Goal: Task Accomplishment & Management: Use online tool/utility

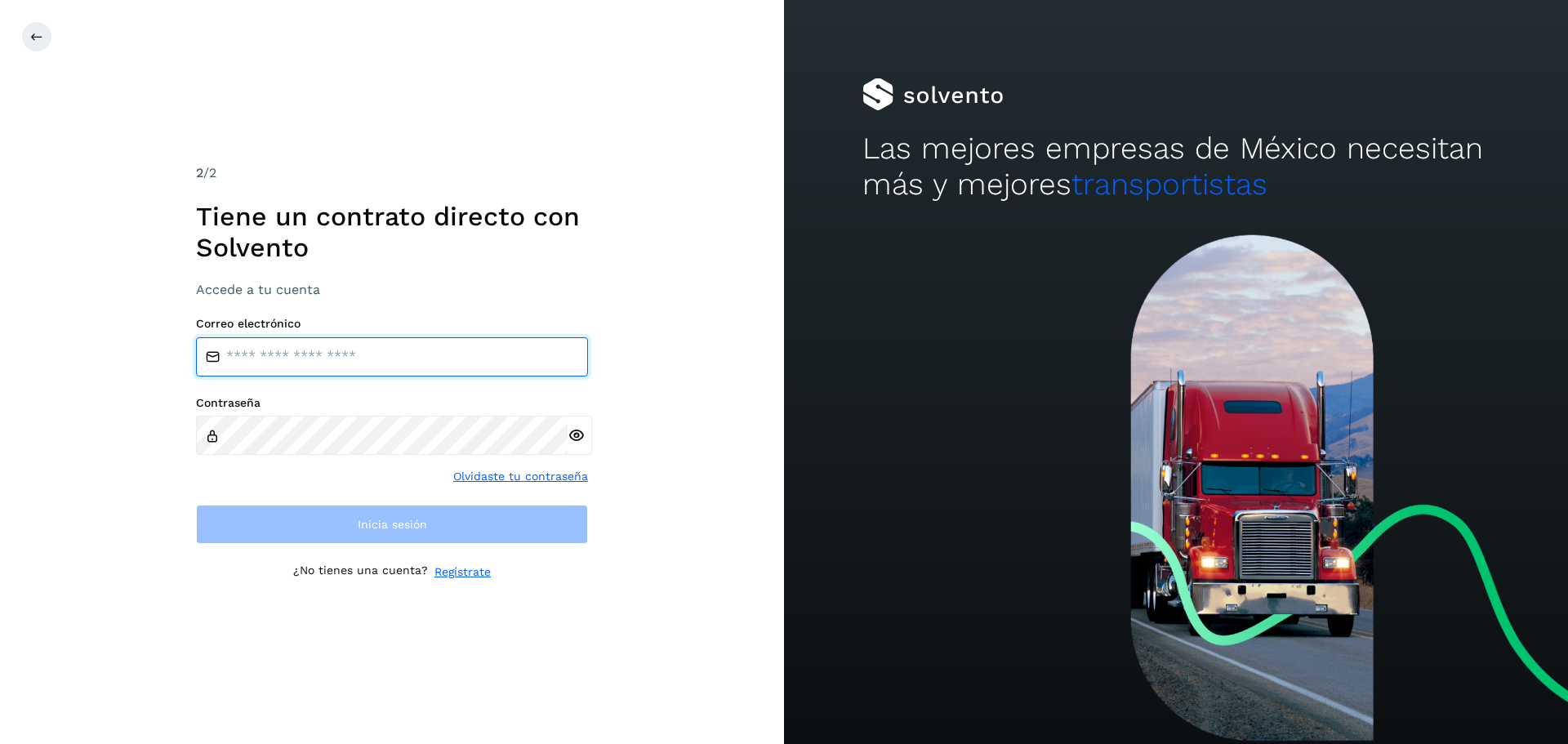
type input "**********"
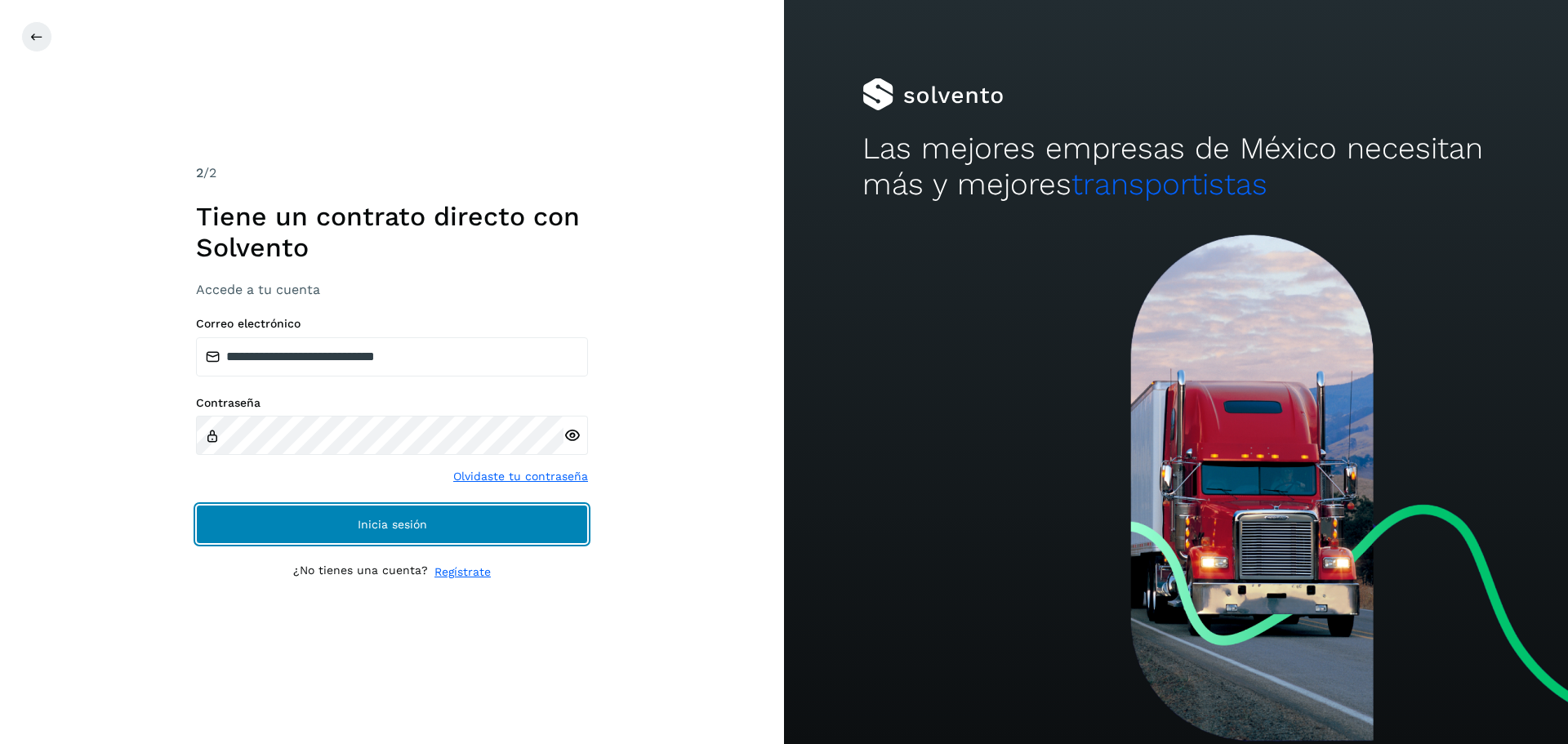
click at [539, 520] on button "Inicia sesión" at bounding box center [392, 523] width 392 height 39
click at [569, 517] on button "Inicia sesión" at bounding box center [392, 523] width 392 height 39
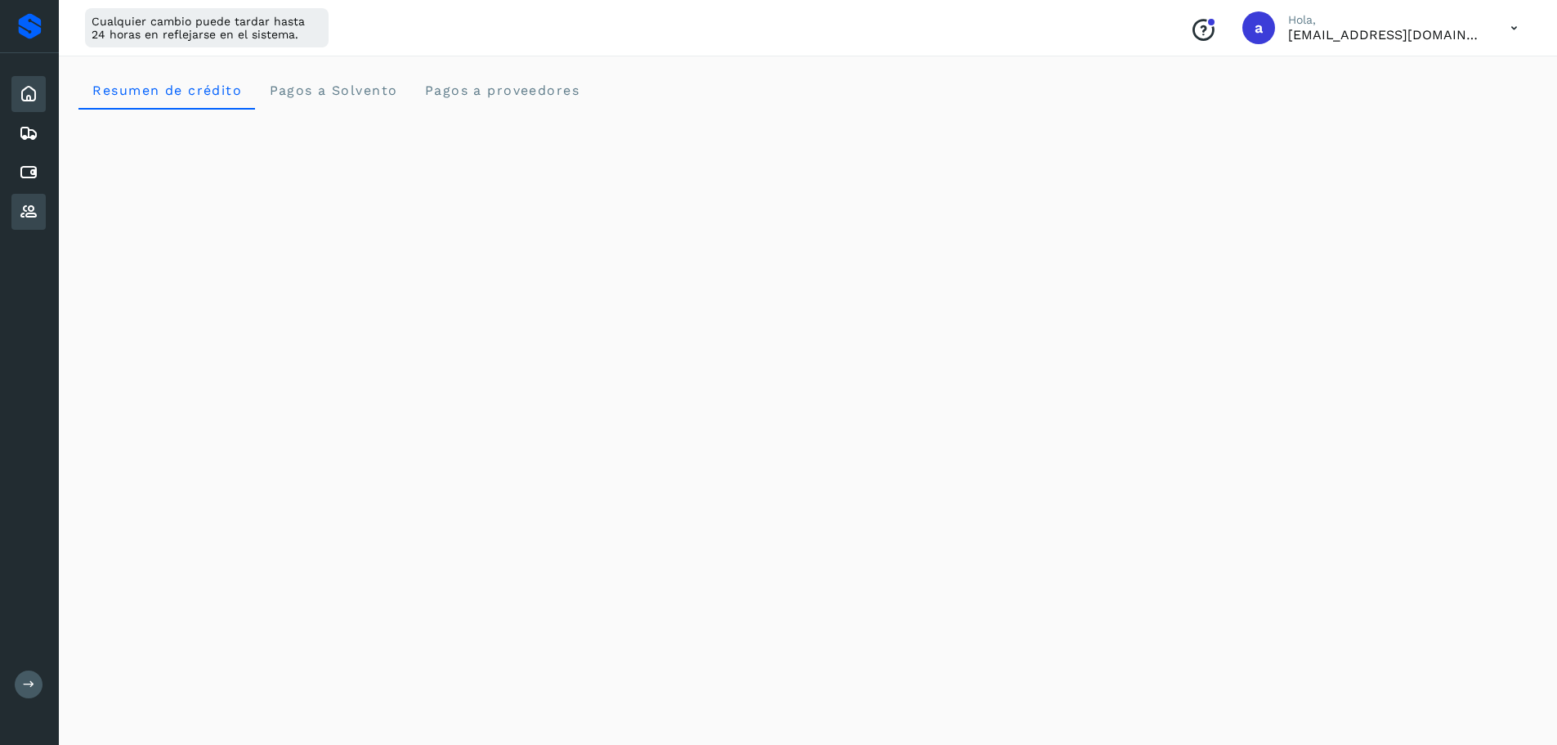
click at [30, 217] on icon at bounding box center [29, 212] width 20 height 20
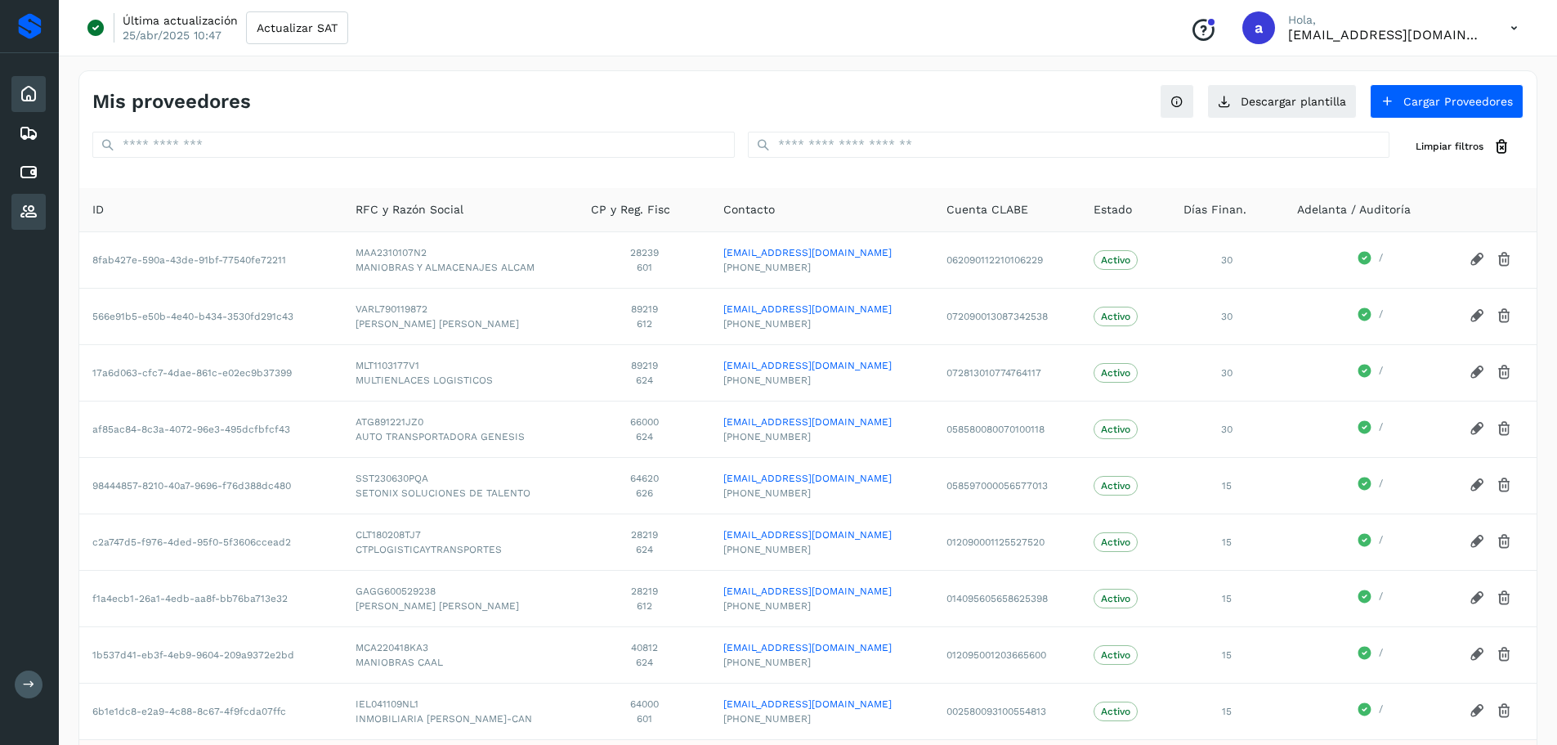
click at [38, 92] on icon at bounding box center [29, 94] width 20 height 20
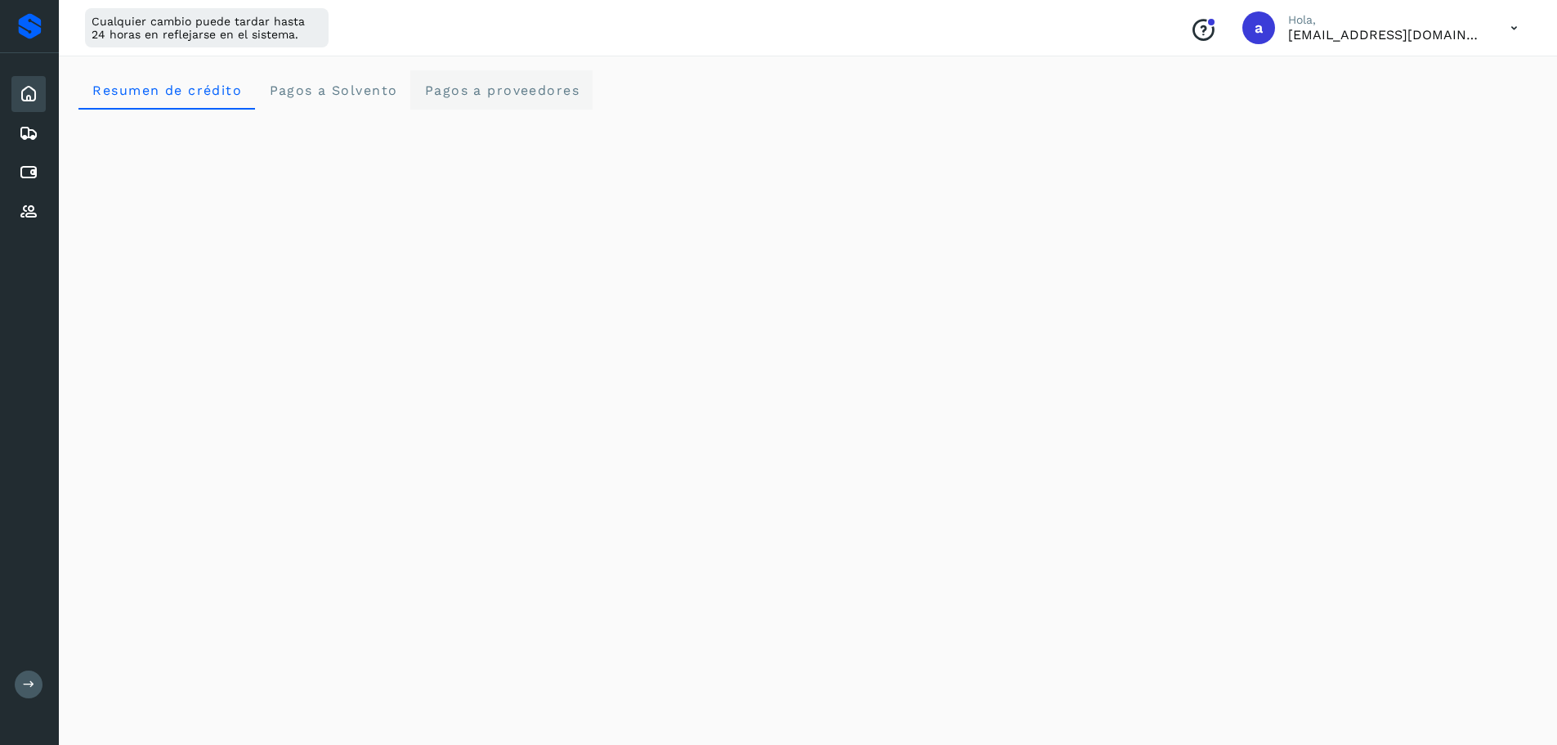
click at [460, 92] on span "Pagos a proveedores" at bounding box center [501, 91] width 156 height 16
